Goal: Find specific page/section: Find specific page/section

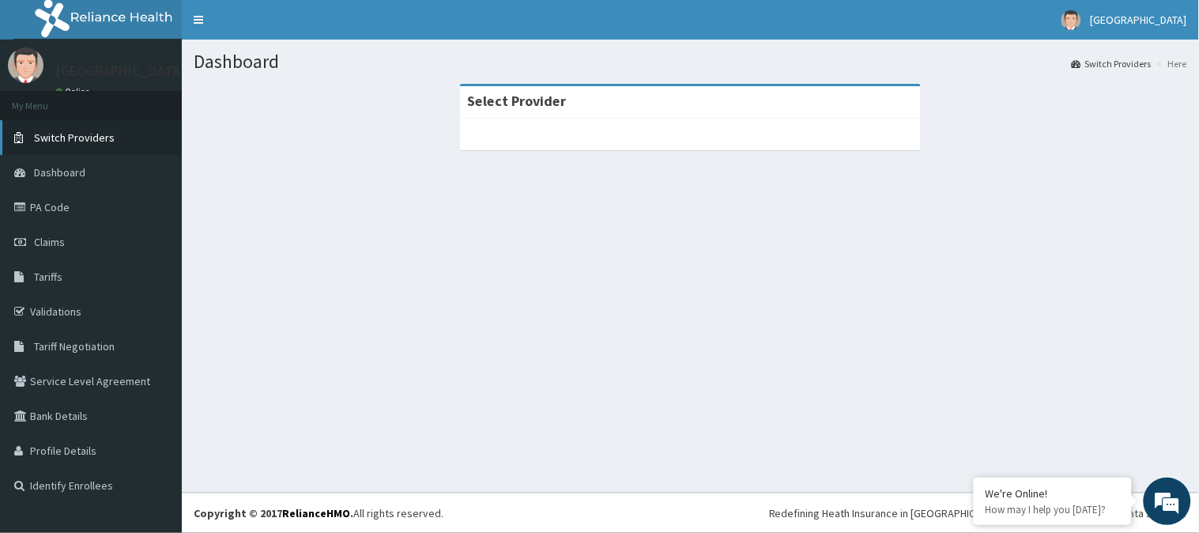
click at [105, 134] on span "Switch Providers" at bounding box center [74, 137] width 81 height 14
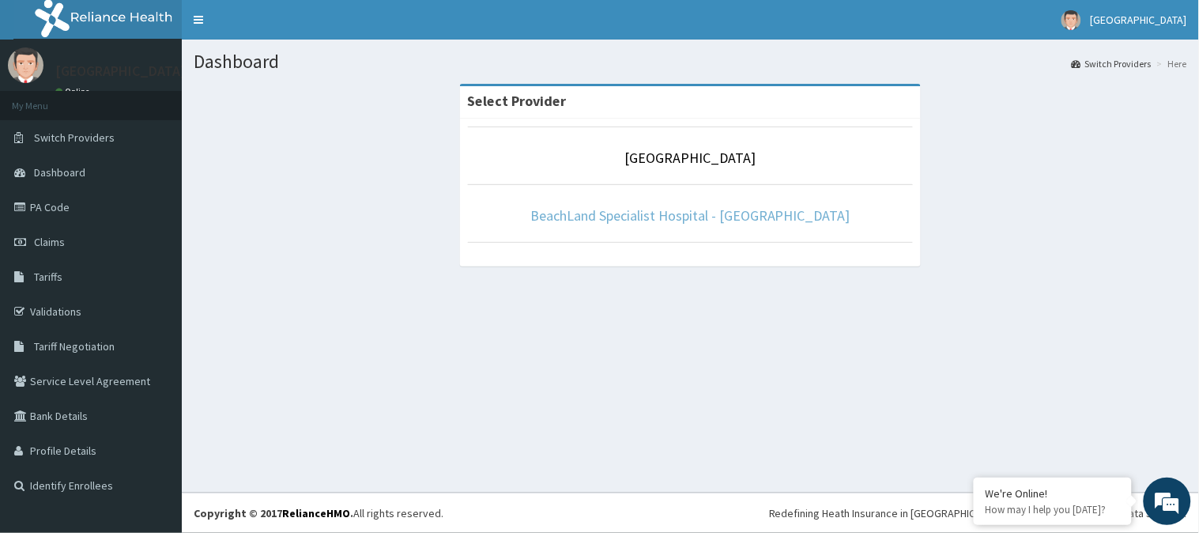
click at [713, 215] on link "BeachLand Specialist Hospital - [GEOGRAPHIC_DATA]" at bounding box center [690, 215] width 320 height 18
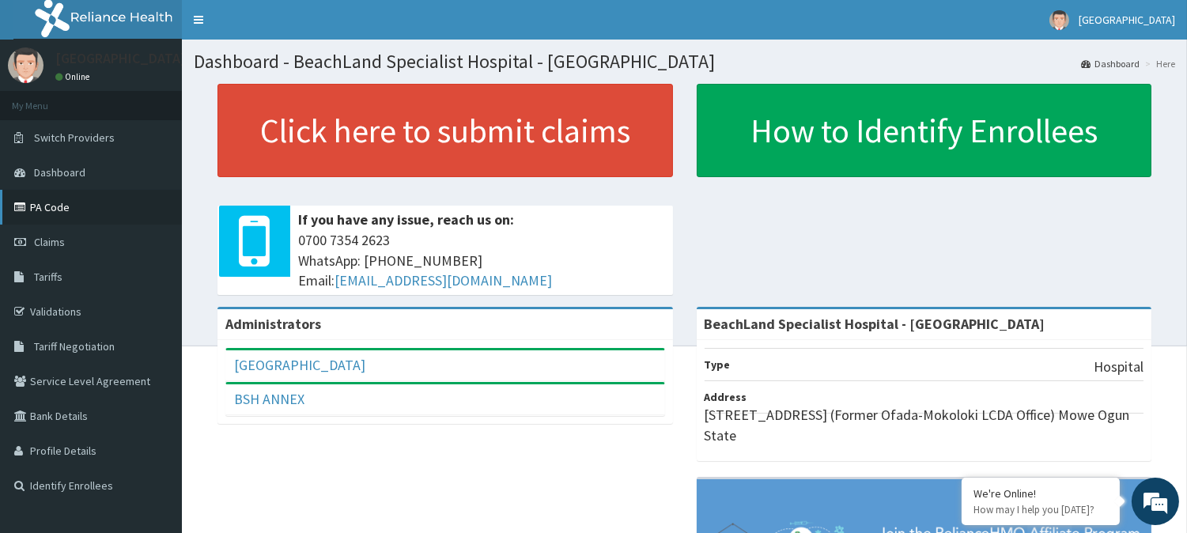
click at [53, 195] on link "PA Code" at bounding box center [91, 207] width 182 height 35
